Goal: Information Seeking & Learning: Check status

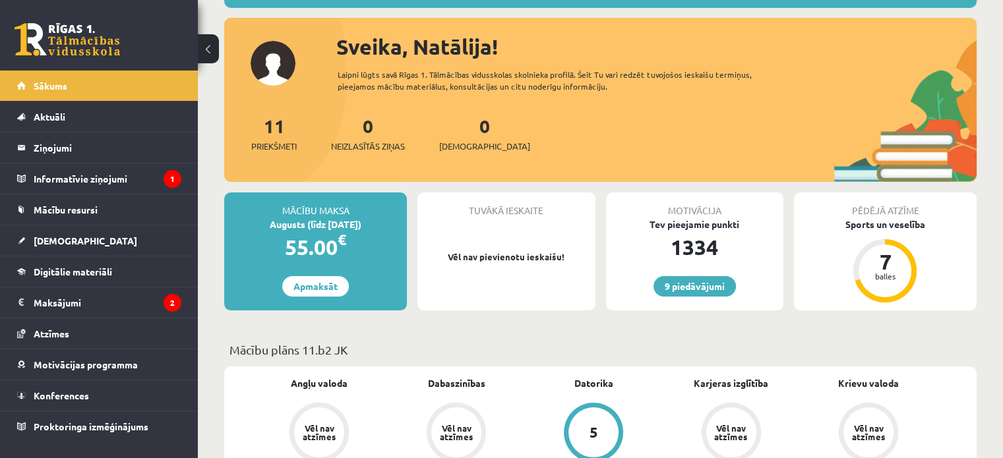
scroll to position [145, 0]
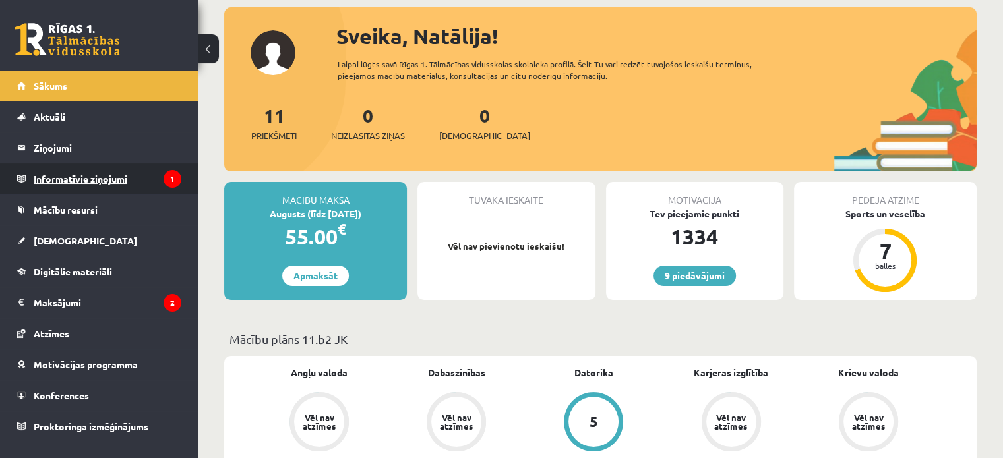
click at [59, 168] on legend "Informatīvie ziņojumi 1" at bounding box center [108, 179] width 148 height 30
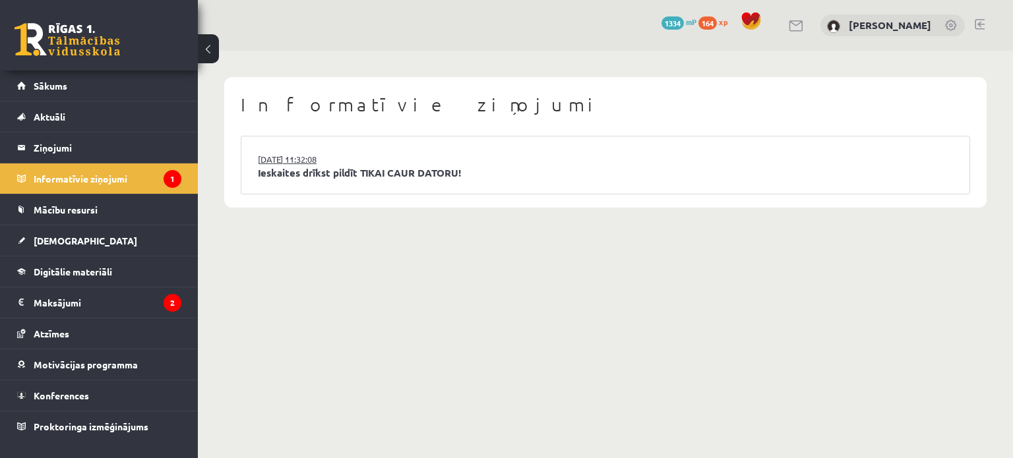
click at [266, 162] on link "15.09.2025 11:32:08" at bounding box center [307, 159] width 99 height 13
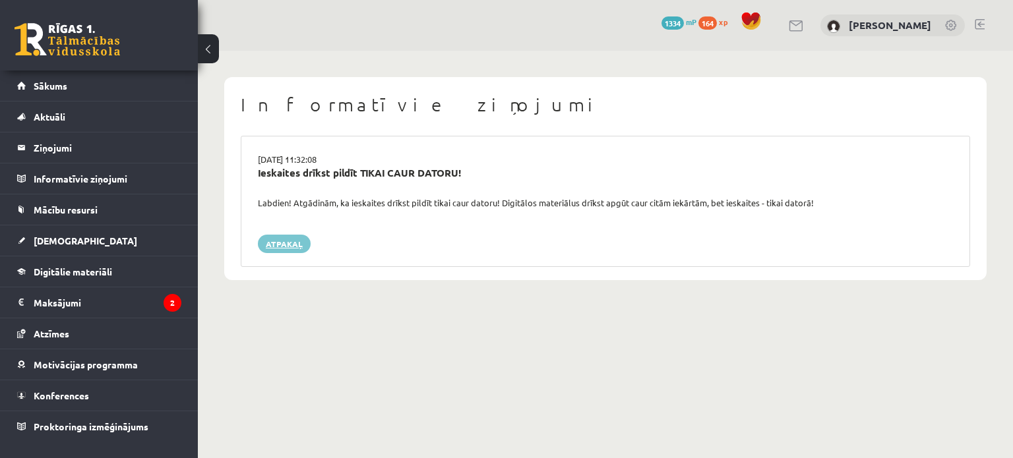
click at [290, 238] on link "Atpakaļ" at bounding box center [284, 244] width 53 height 18
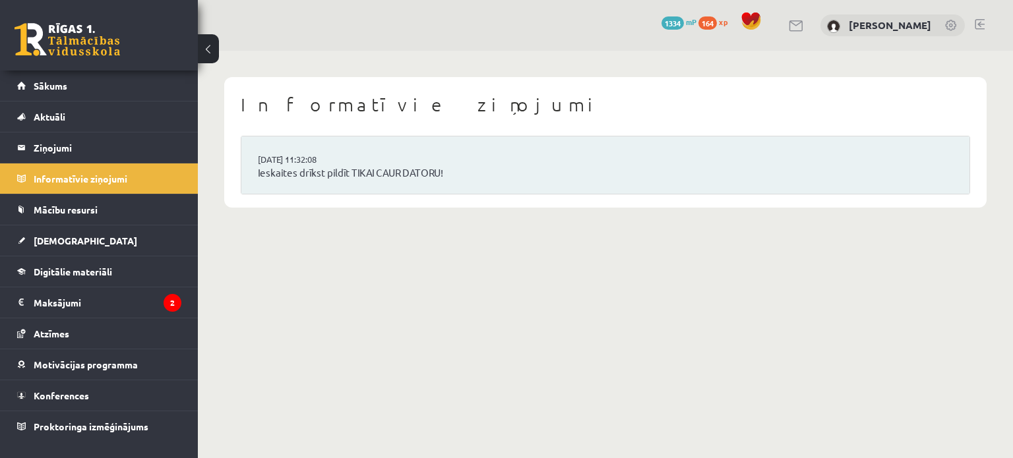
click at [108, 44] on link at bounding box center [68, 39] width 106 height 33
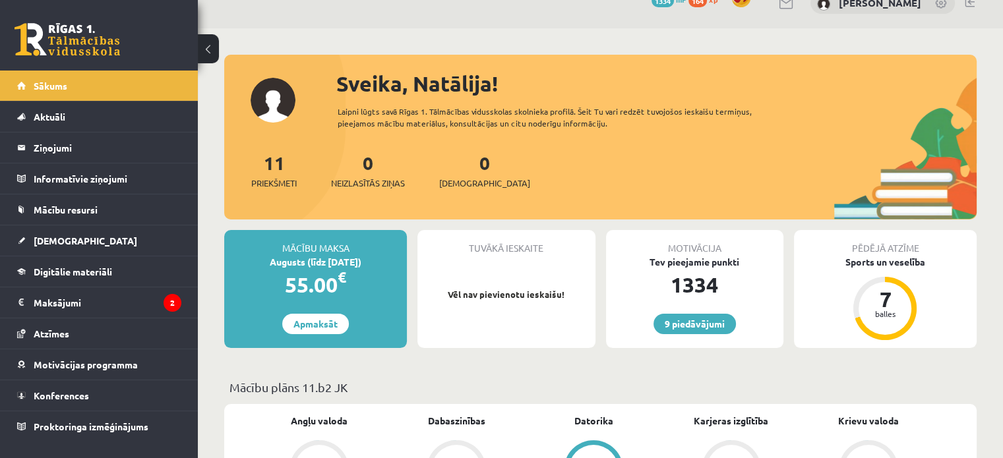
scroll to position [16, 0]
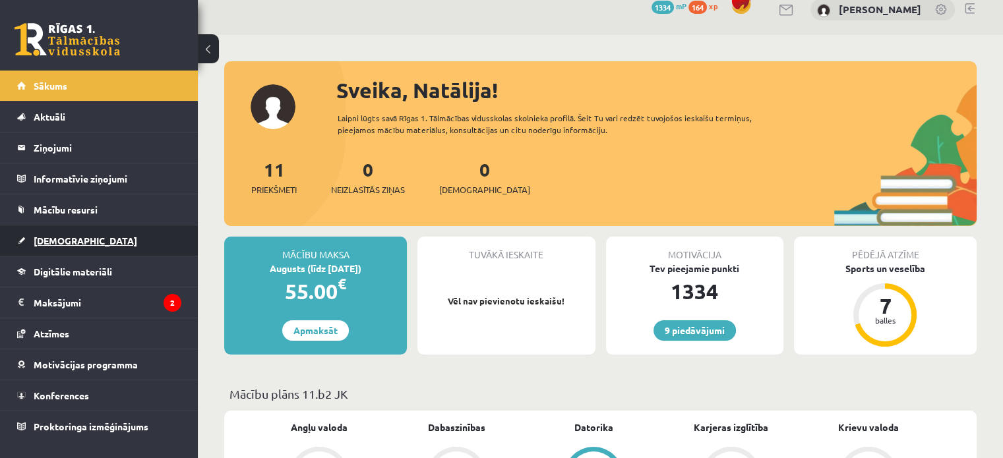
click at [44, 238] on span "[DEMOGRAPHIC_DATA]" at bounding box center [86, 241] width 104 height 12
